Goal: Task Accomplishment & Management: Manage account settings

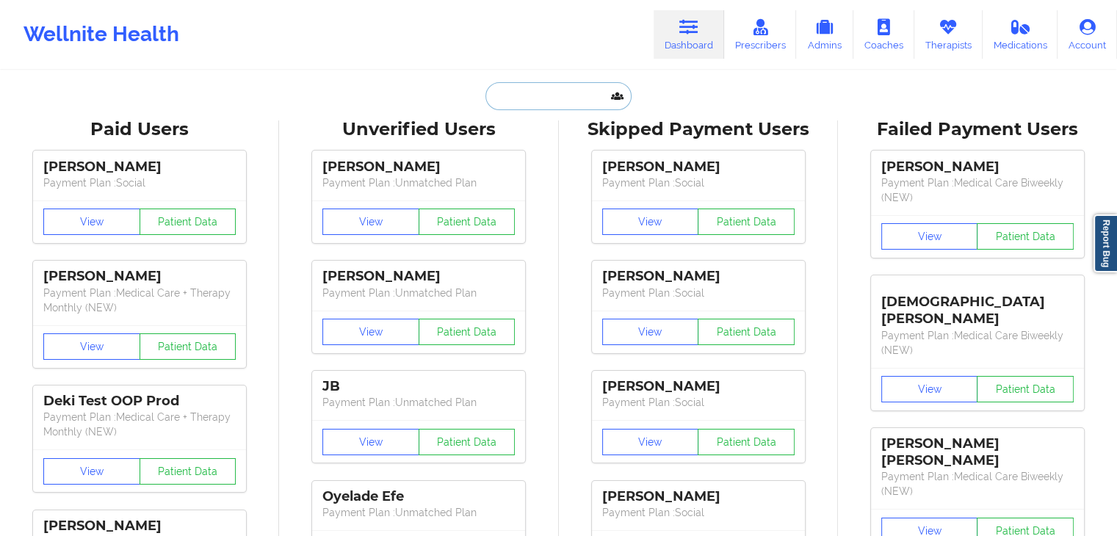
click at [513, 99] on input "text" at bounding box center [557, 96] width 145 height 28
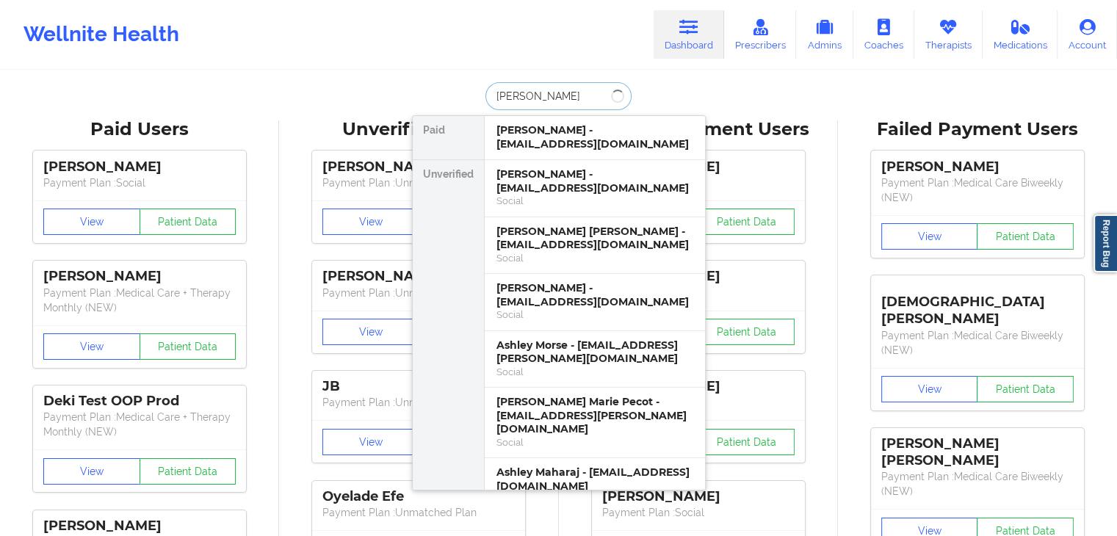
type input "[PERSON_NAME] my"
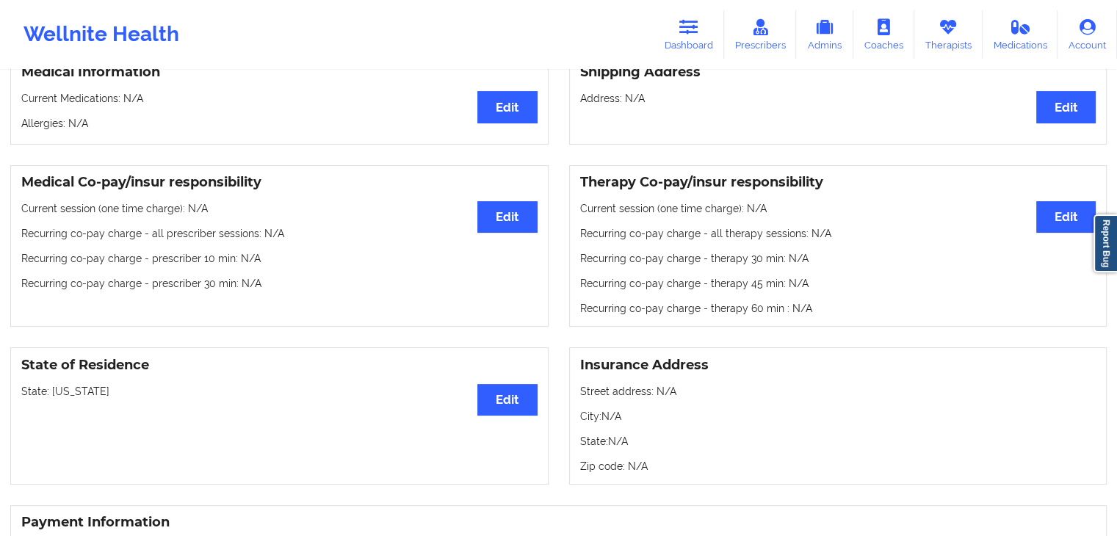
scroll to position [111, 0]
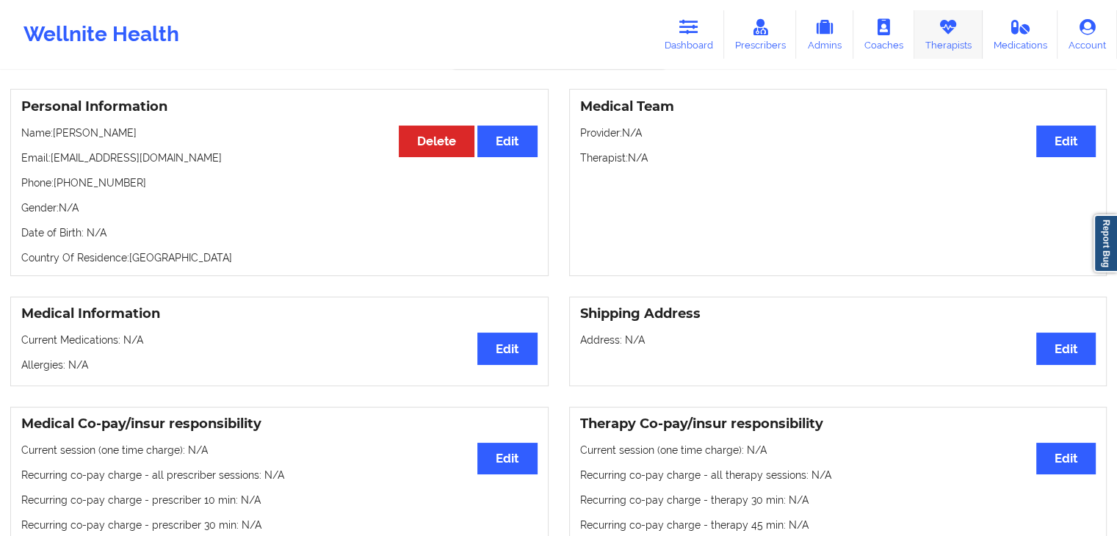
click at [949, 31] on icon at bounding box center [947, 27] width 19 height 16
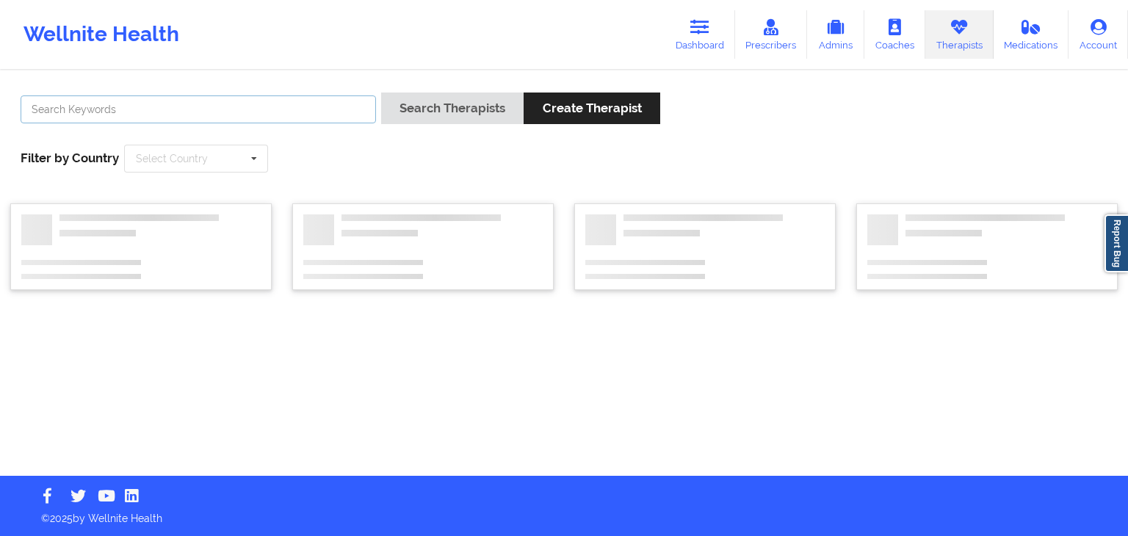
click at [280, 98] on input "text" at bounding box center [198, 109] width 355 height 28
click at [381, 93] on button "Search Therapists" at bounding box center [452, 109] width 142 height 32
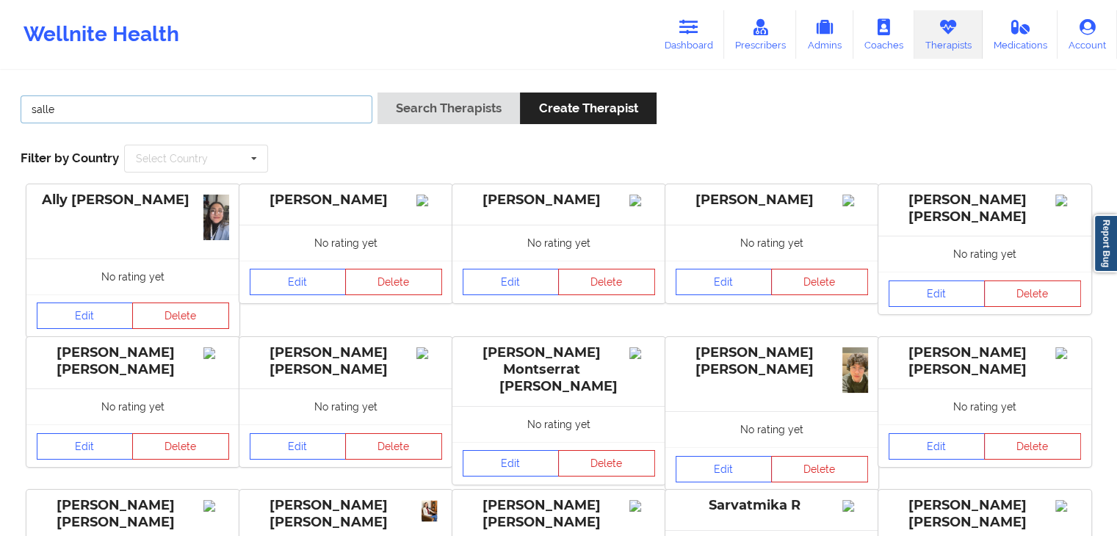
click at [239, 106] on input "salle" at bounding box center [197, 109] width 352 height 28
type input "[PERSON_NAME]"
click at [377, 93] on button "Search Therapists" at bounding box center [448, 109] width 142 height 32
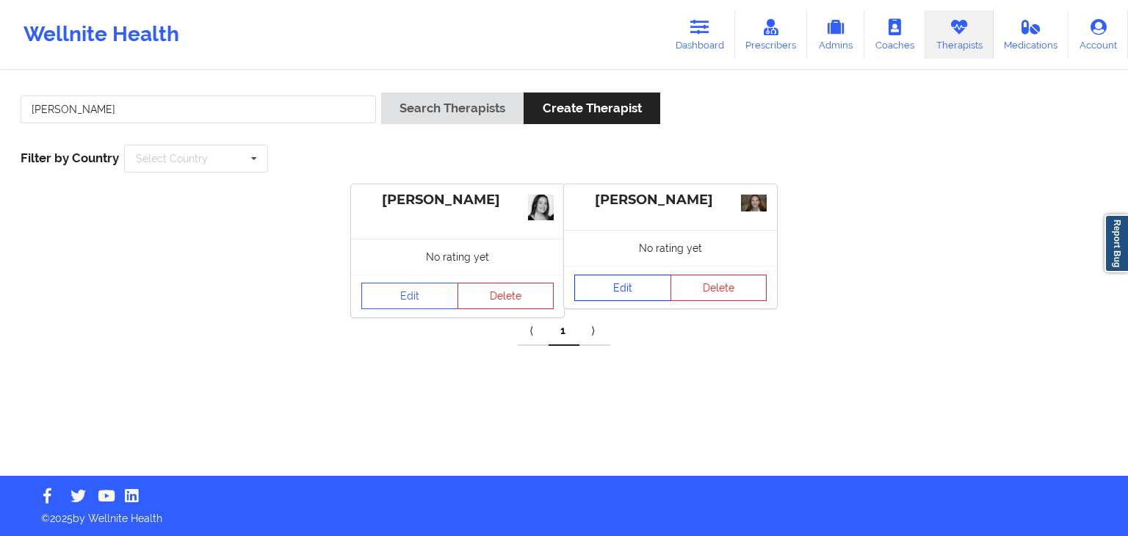
click at [631, 282] on link "Edit" at bounding box center [622, 288] width 97 height 26
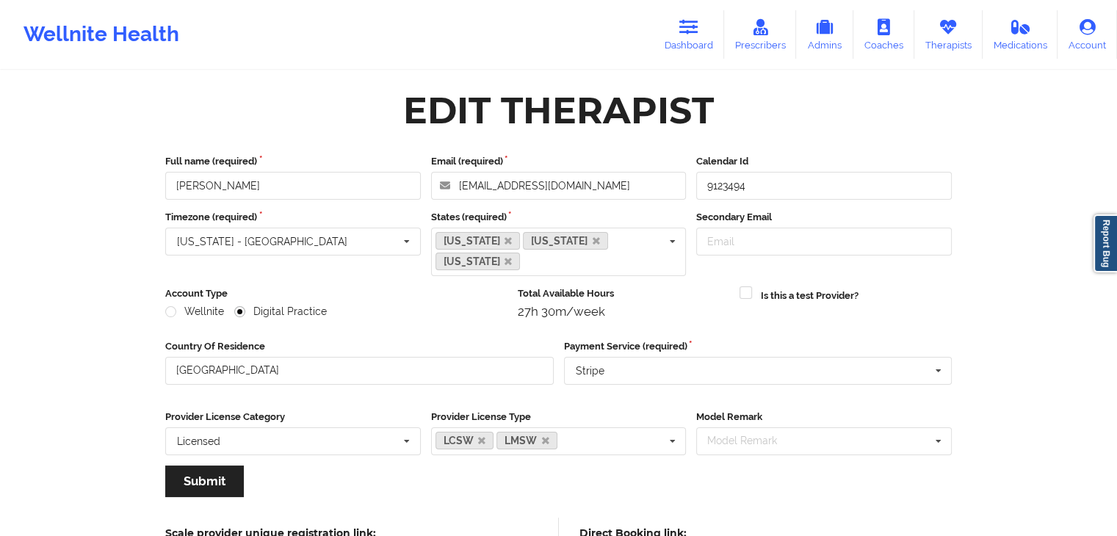
scroll to position [142, 0]
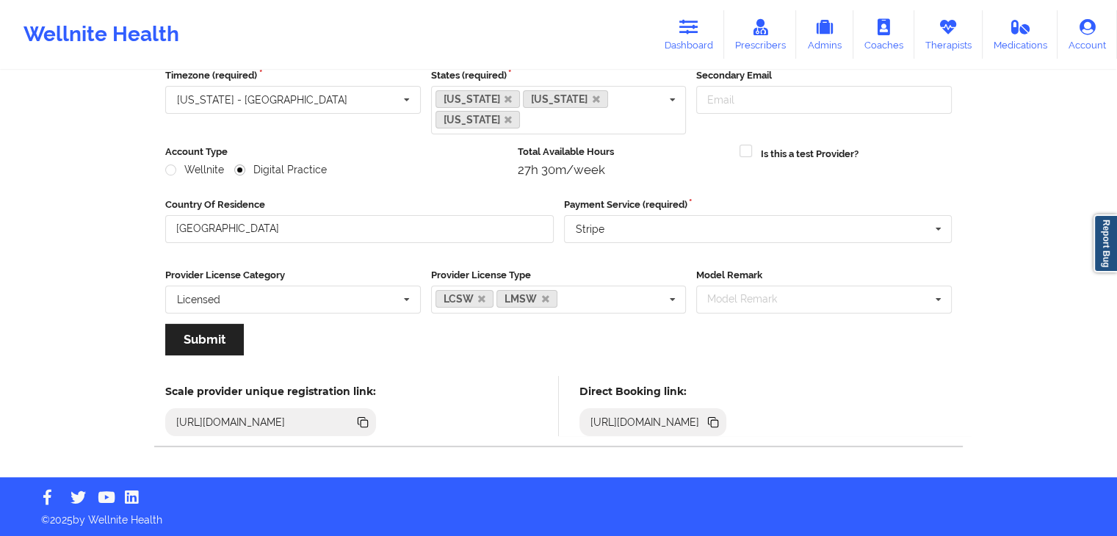
click at [716, 421] on icon at bounding box center [711, 420] width 7 height 7
